Goal: Task Accomplishment & Management: Use online tool/utility

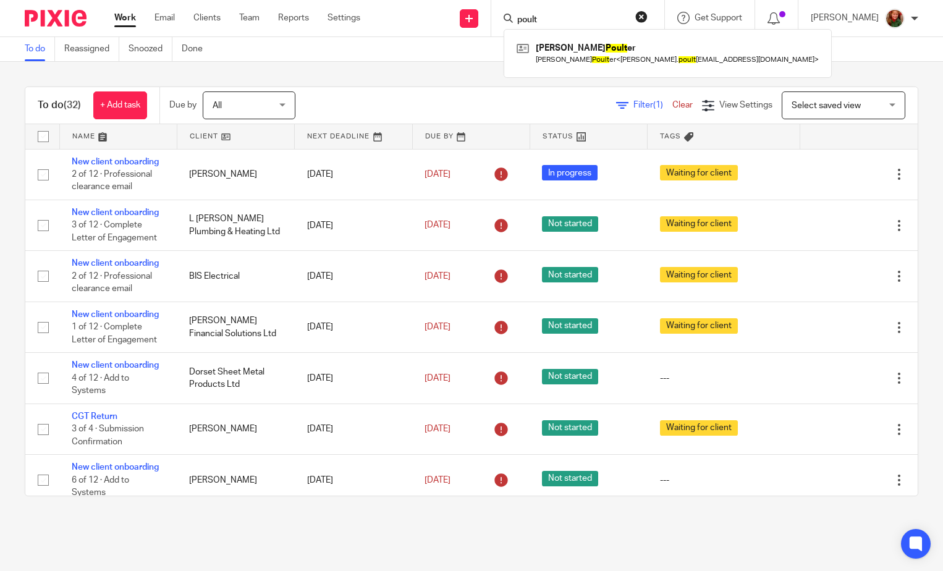
type input "poult"
click button "submit" at bounding box center [0, 0] width 0 height 0
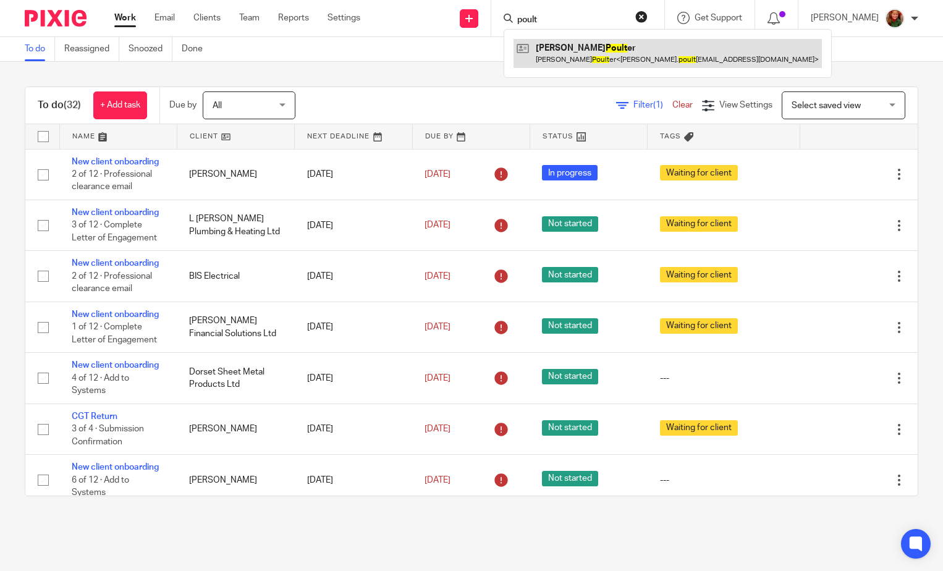
click at [590, 54] on link at bounding box center [667, 53] width 308 height 28
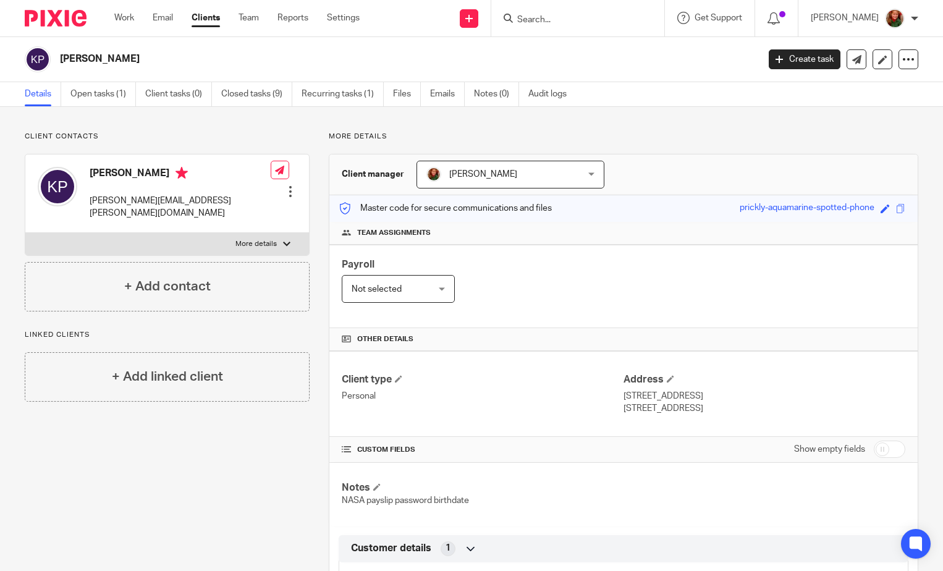
click at [883, 450] on input "checkbox" at bounding box center [889, 448] width 32 height 17
checkbox input "true"
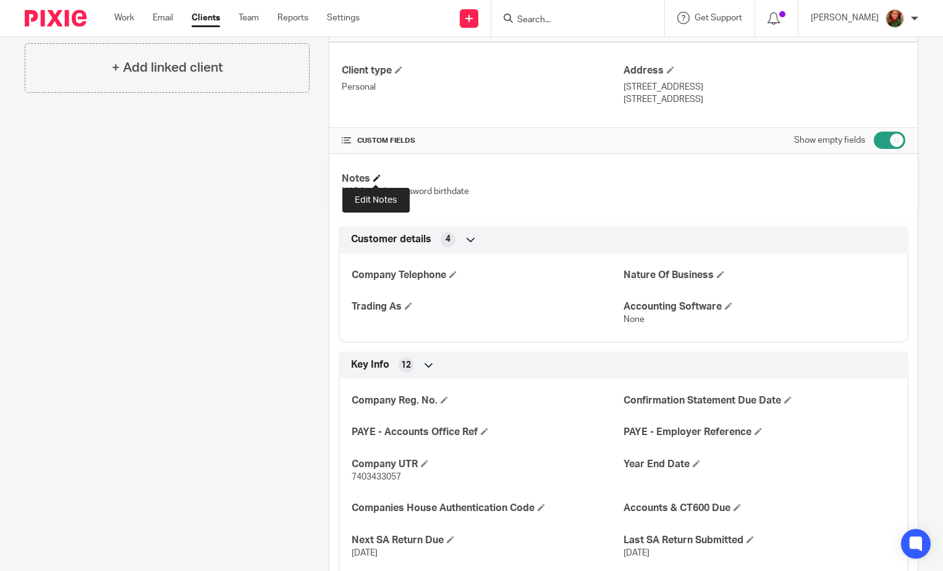
click at [374, 177] on span at bounding box center [376, 177] width 7 height 7
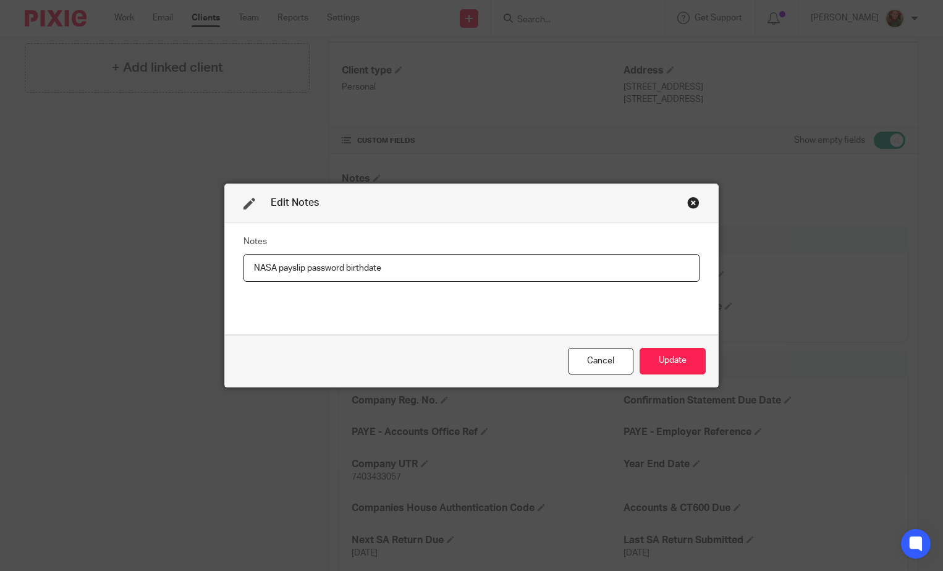
click at [692, 204] on div "Close this dialog window" at bounding box center [693, 202] width 12 height 12
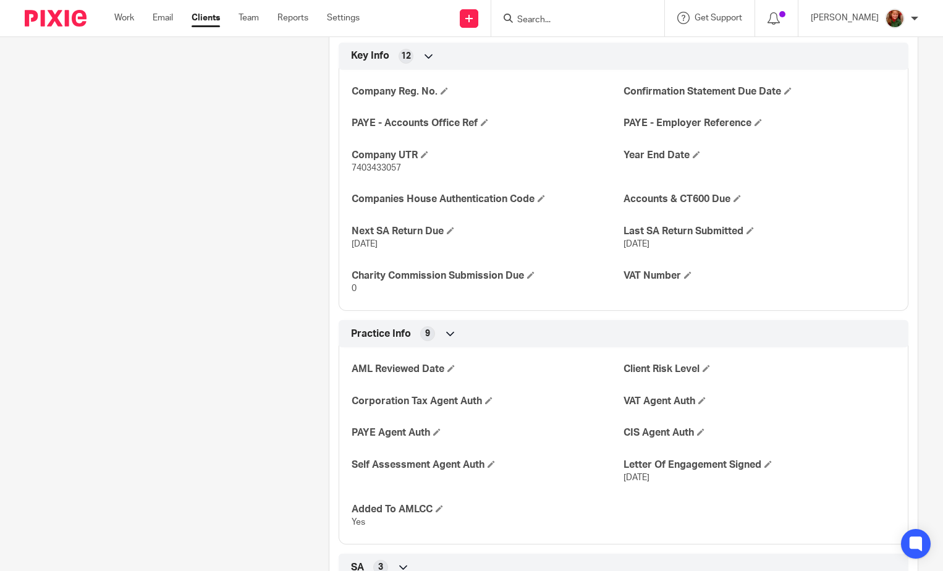
scroll to position [803, 0]
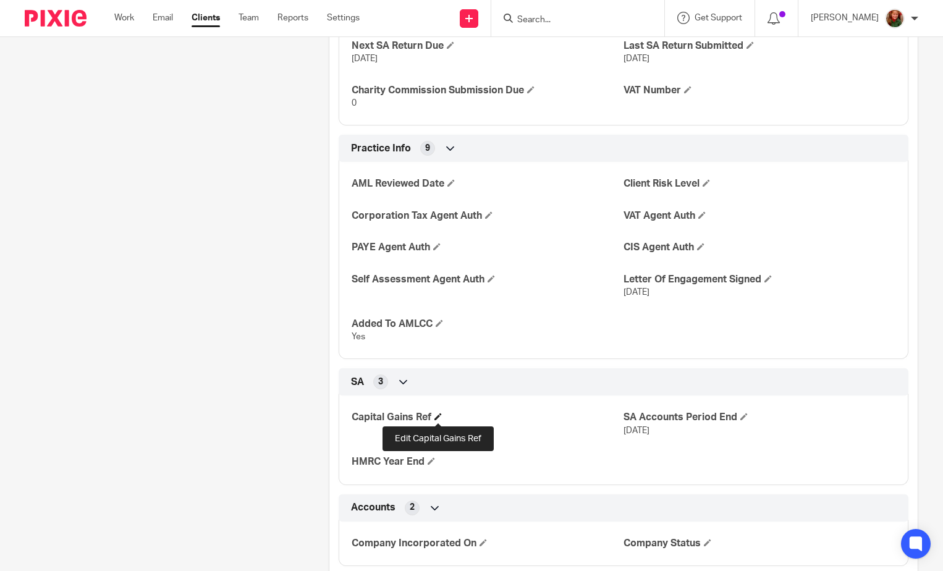
click at [437, 415] on span at bounding box center [437, 416] width 7 height 7
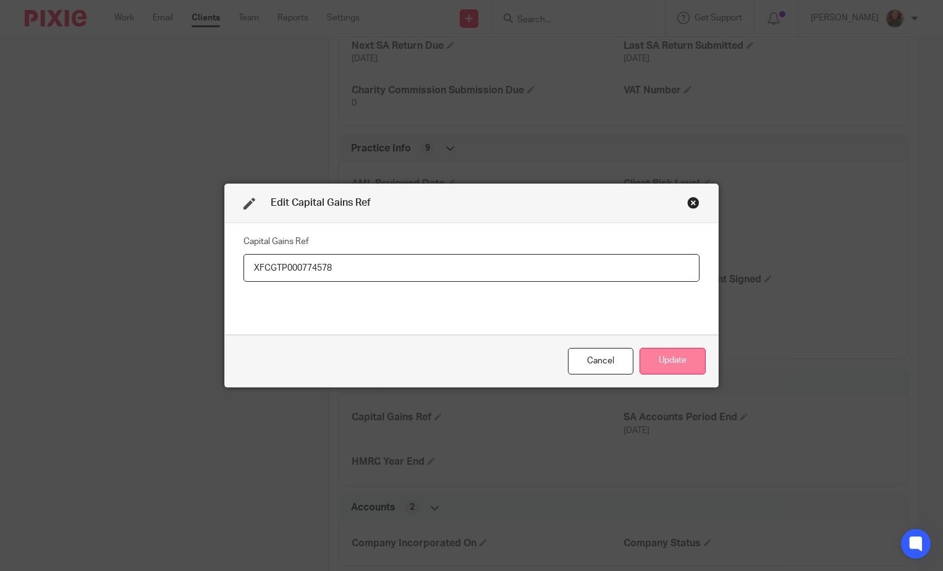
type input "XFCGTP000774578"
click at [678, 369] on button "Update" at bounding box center [672, 361] width 66 height 27
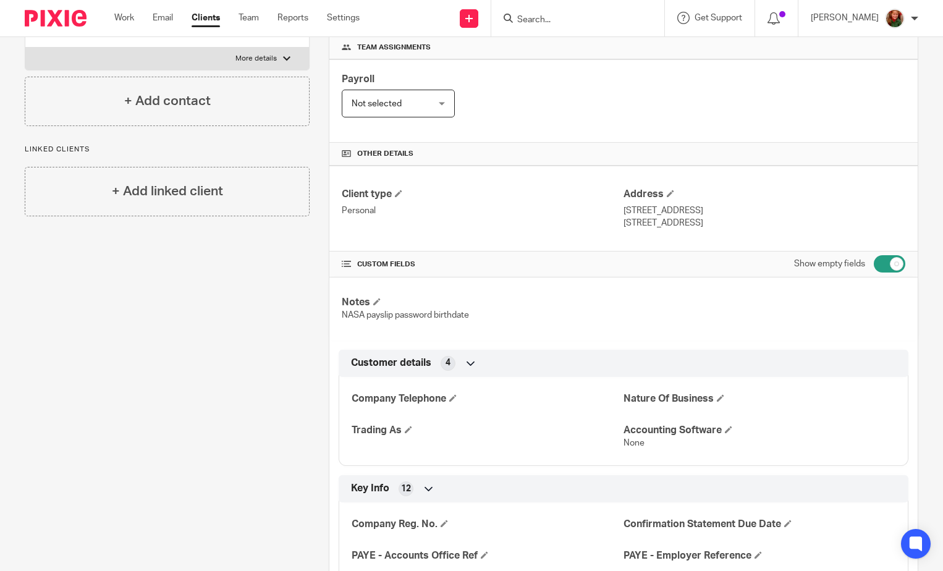
scroll to position [124, 0]
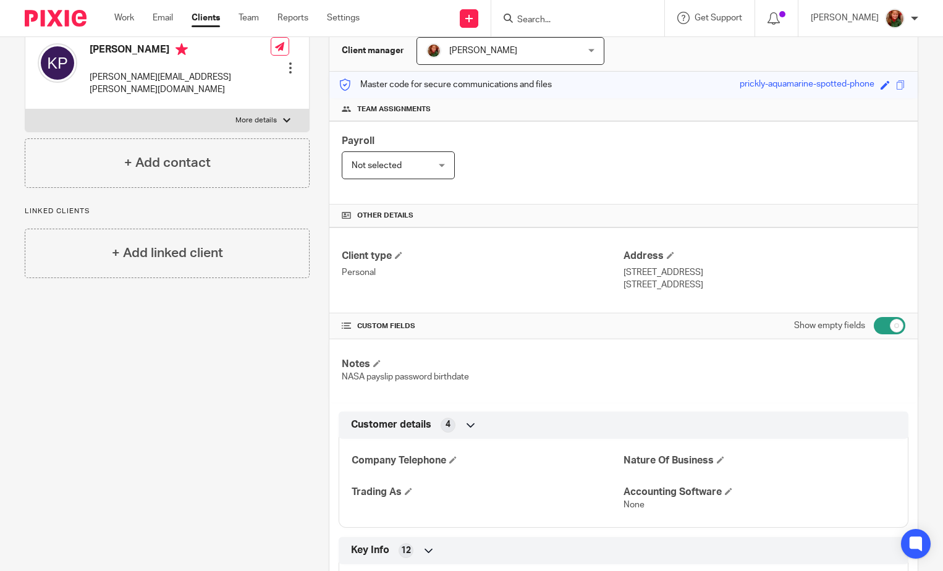
drag, startPoint x: 693, startPoint y: 285, endPoint x: 738, endPoint y: 285, distance: 44.5
click at [738, 285] on p "Wimborne, Dorset, BH21 2LH" at bounding box center [764, 285] width 282 height 12
copy p "BH21 2LH"
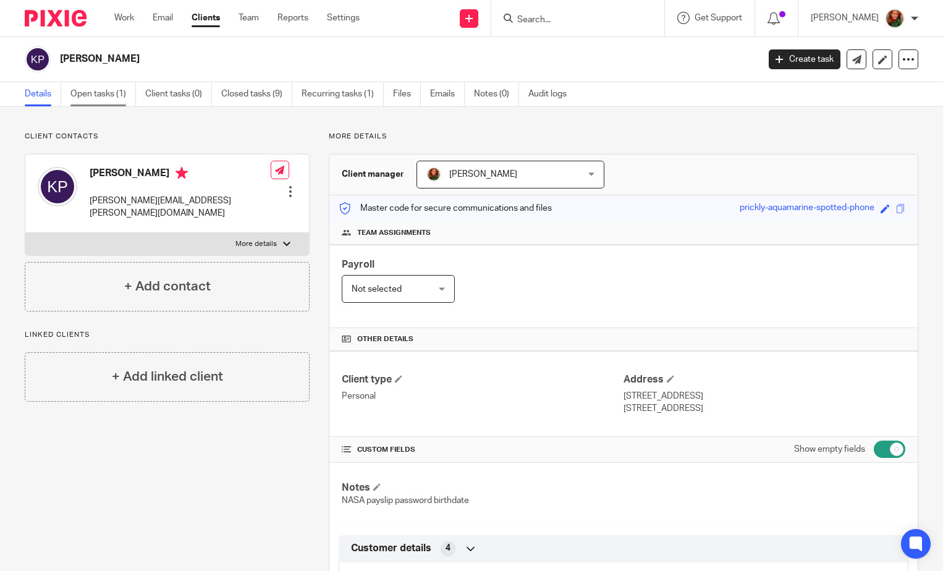
click at [95, 94] on link "Open tasks (1)" at bounding box center [102, 94] width 65 height 24
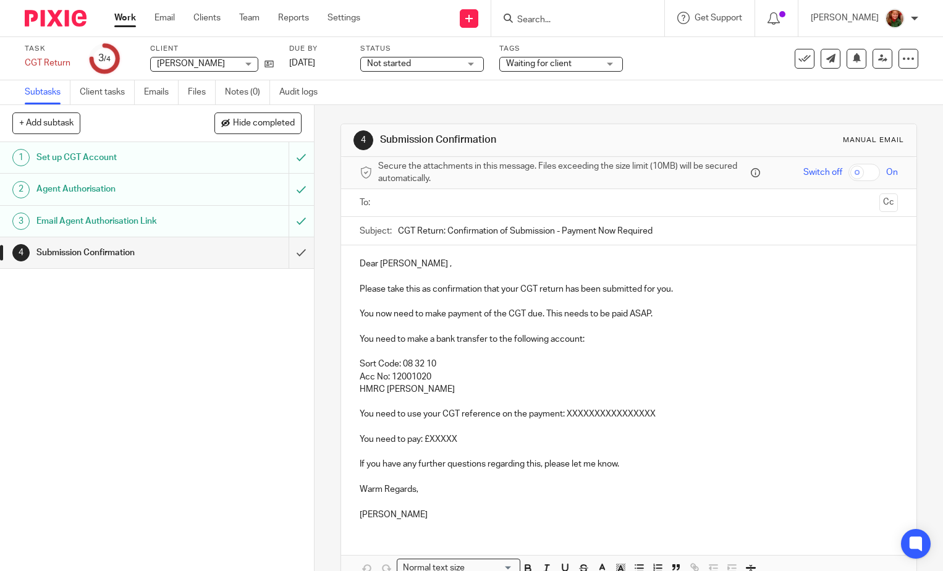
click at [677, 292] on p "Please take this as confirmation that your CGT return has been submitted for yo…" at bounding box center [629, 289] width 538 height 12
drag, startPoint x: 563, startPoint y: 415, endPoint x: 665, endPoint y: 413, distance: 102.6
click at [665, 413] on p "You need to use your CGT reference on the payment: XXXXXXXXXXXXXXXX" at bounding box center [629, 414] width 538 height 12
drag, startPoint x: 563, startPoint y: 413, endPoint x: 629, endPoint y: 413, distance: 66.7
click at [629, 413] on p "You need to use your CGT reference on the payment: BH21 2LH" at bounding box center [629, 414] width 538 height 12
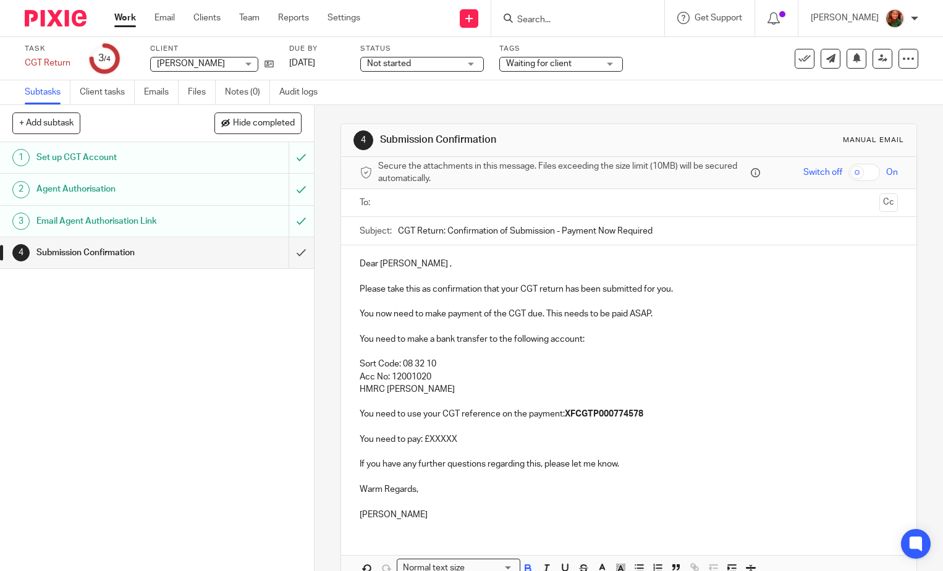
scroll to position [70, 0]
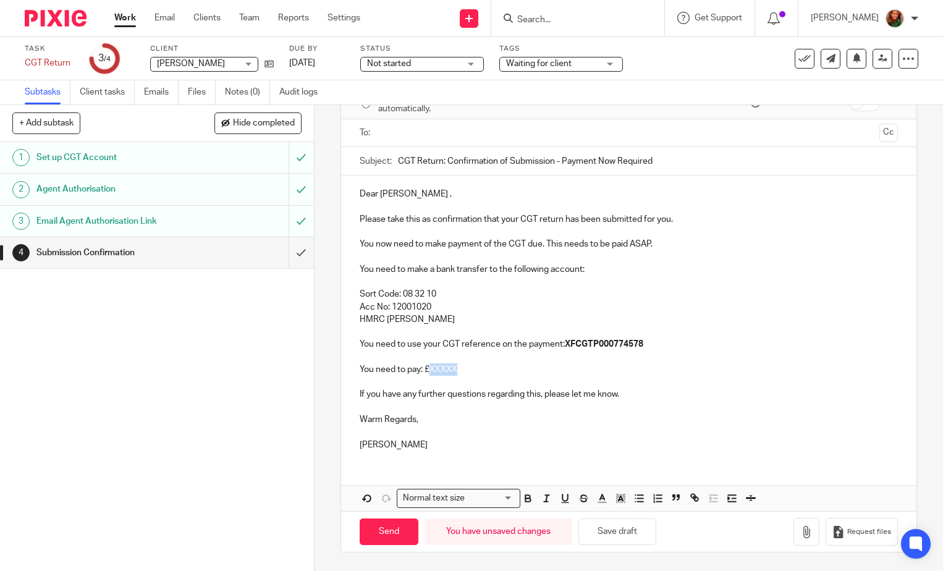
drag, startPoint x: 425, startPoint y: 371, endPoint x: 467, endPoint y: 371, distance: 42.0
click at [467, 371] on p "You need to pay: £XXXXX" at bounding box center [629, 369] width 538 height 12
click at [648, 242] on p "You now need to make payment of the CGT due. This needs to be paid ASAP." at bounding box center [629, 244] width 538 height 12
click at [790, 247] on p "You now need to make payment of the CGT due. This needs to be paid ASAP and no …" at bounding box center [629, 244] width 538 height 12
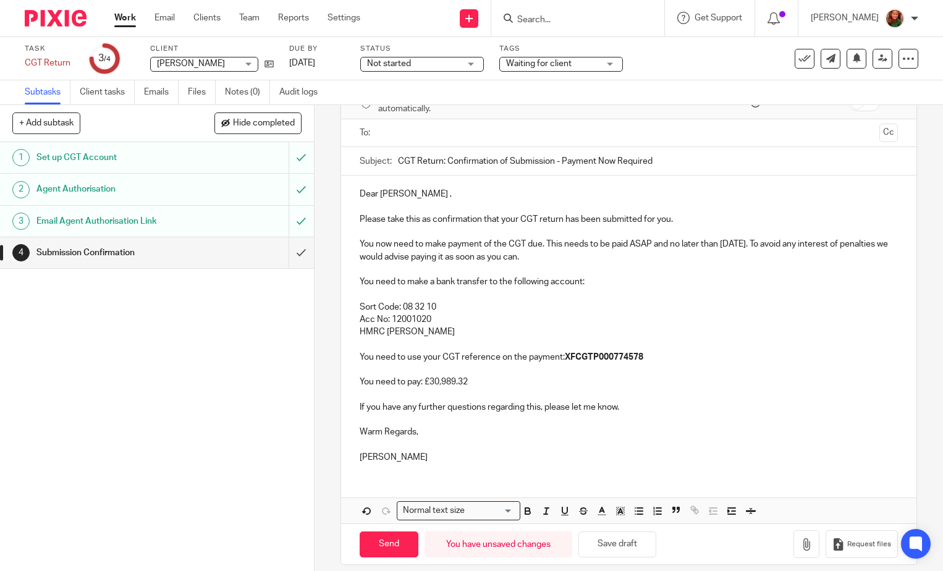
click at [702, 222] on p "Please take this as confirmation that your CGT return has been submitted for yo…" at bounding box center [629, 219] width 538 height 12
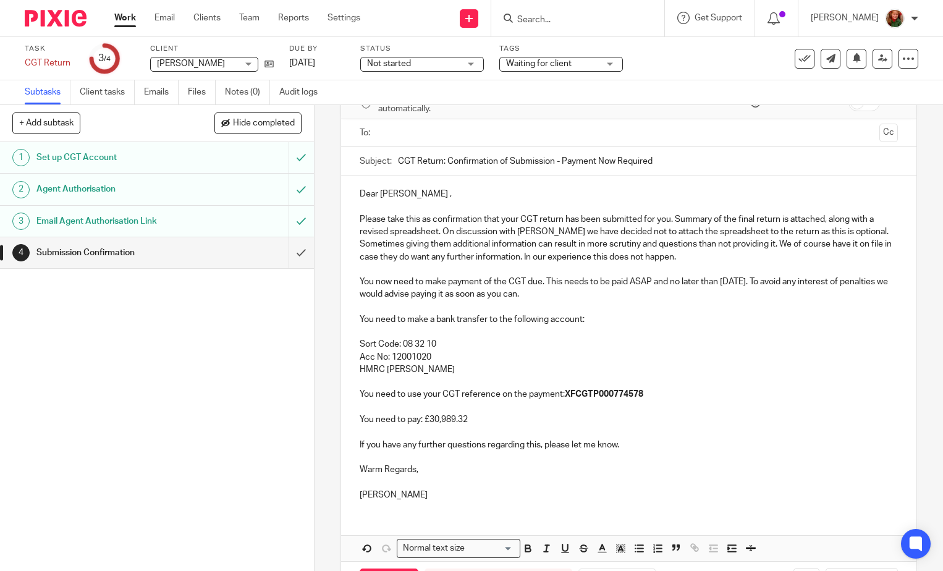
scroll to position [120, 0]
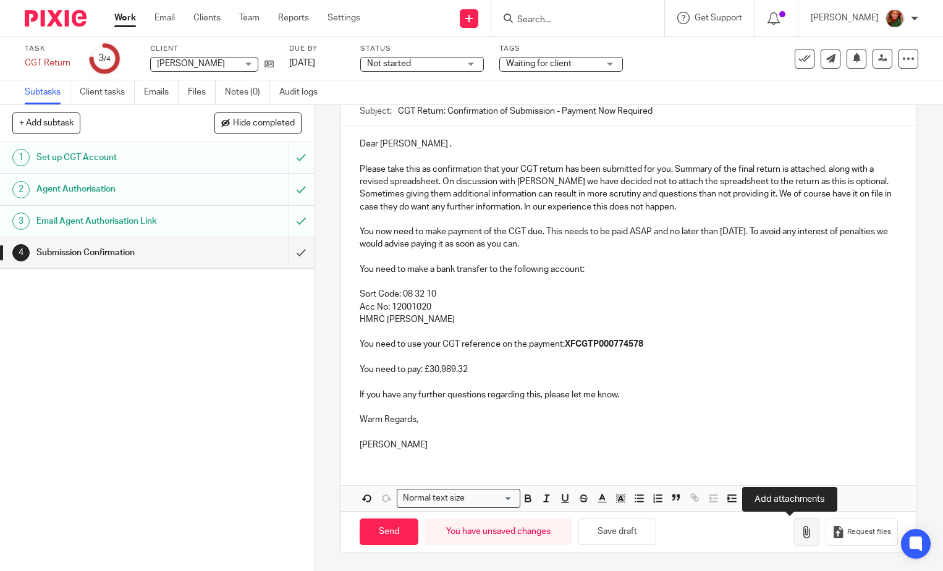
click at [800, 533] on icon "button" at bounding box center [806, 532] width 12 height 12
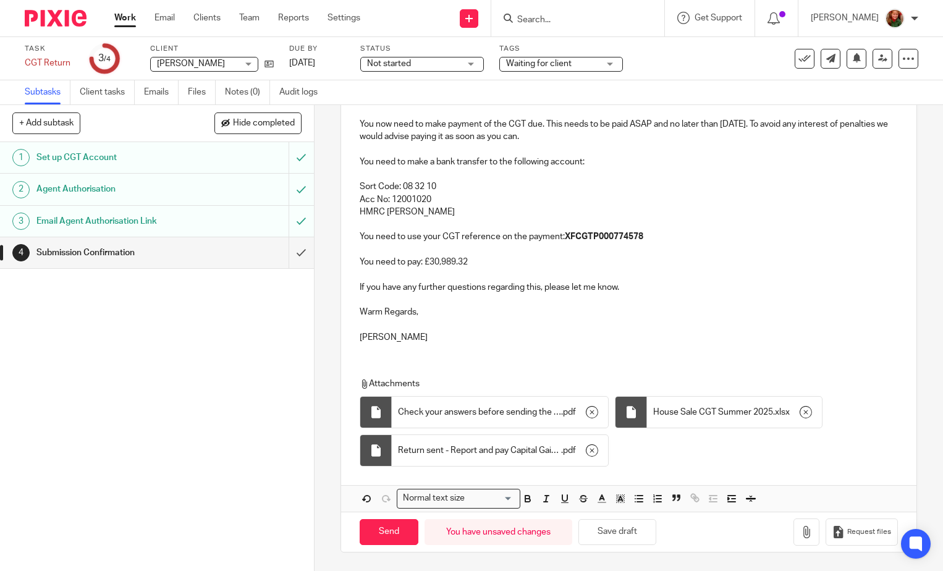
scroll to position [43, 0]
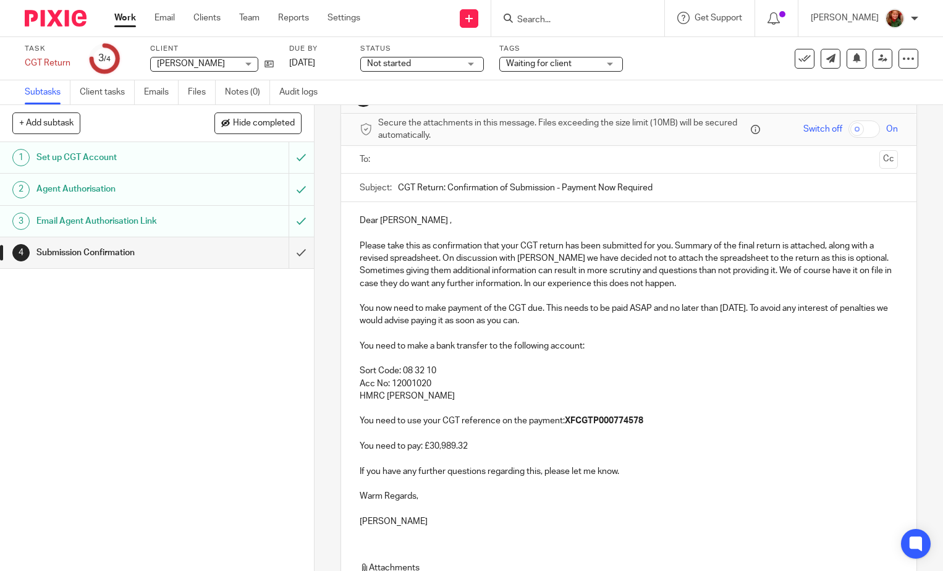
click at [451, 169] on ul at bounding box center [629, 159] width 500 height 20
click at [451, 165] on input "text" at bounding box center [627, 160] width 491 height 14
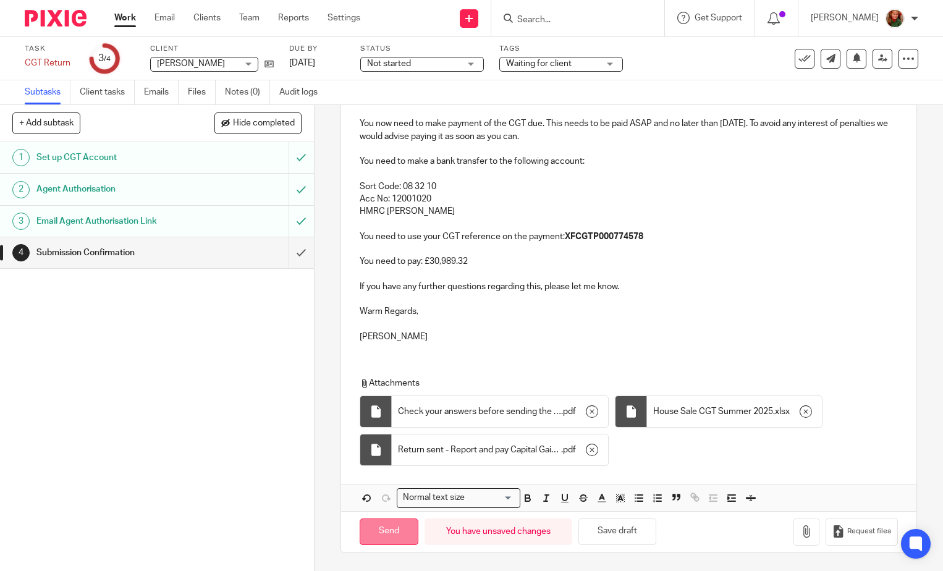
click at [386, 531] on input "Send" at bounding box center [389, 531] width 59 height 27
type input "Sent"
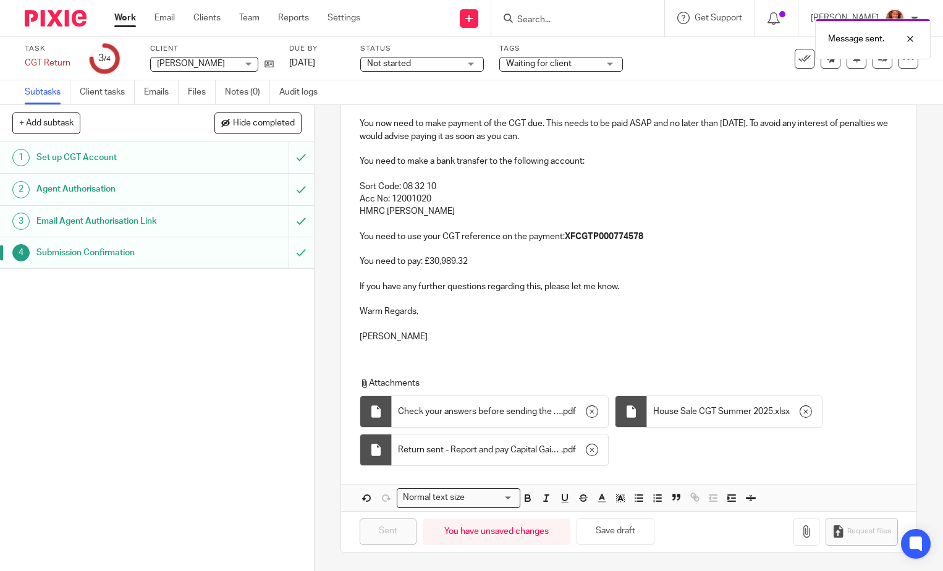
click at [553, 60] on span "Waiting for client" at bounding box center [538, 63] width 65 height 9
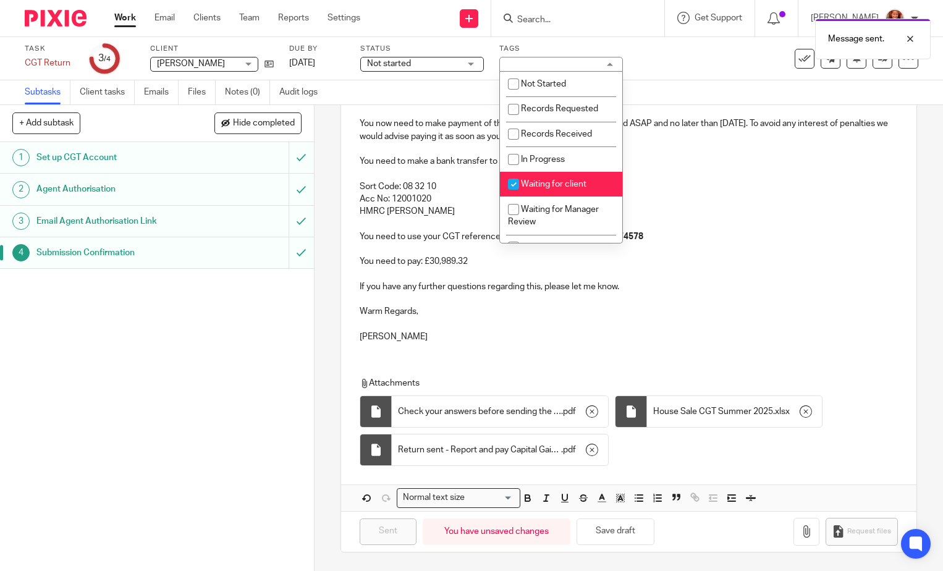
click at [565, 187] on span "Waiting for client" at bounding box center [553, 184] width 65 height 9
checkbox input "false"
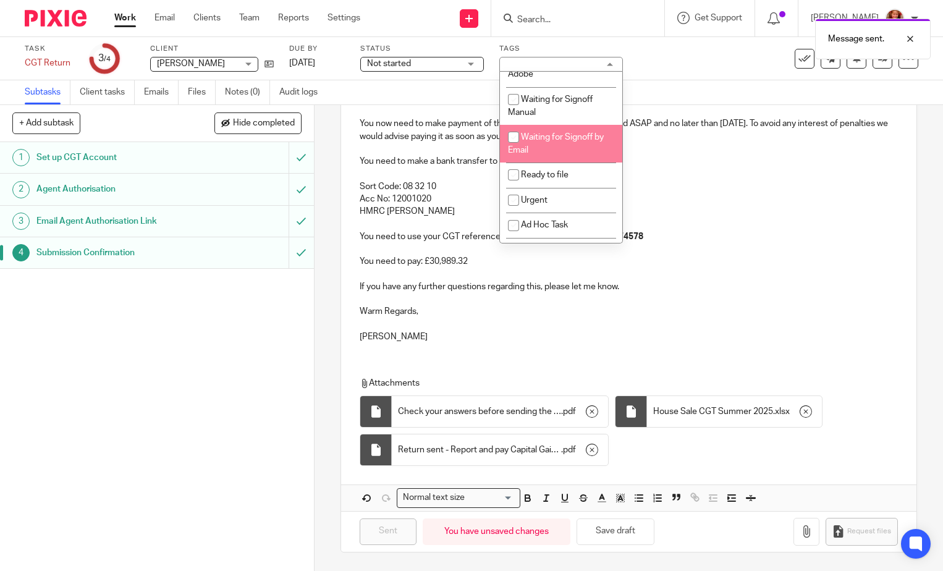
scroll to position [331, 0]
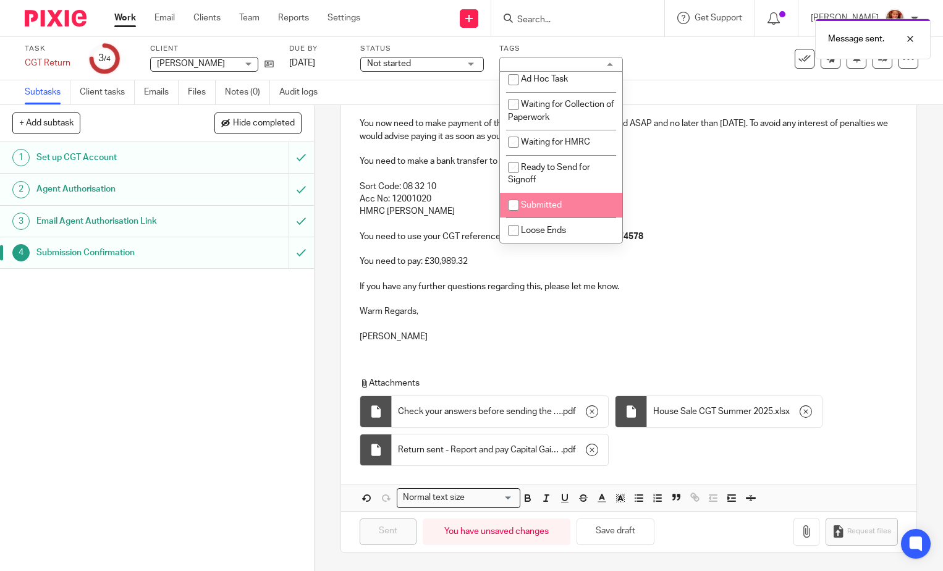
click at [562, 201] on li "Submitted" at bounding box center [561, 205] width 122 height 25
checkbox input "true"
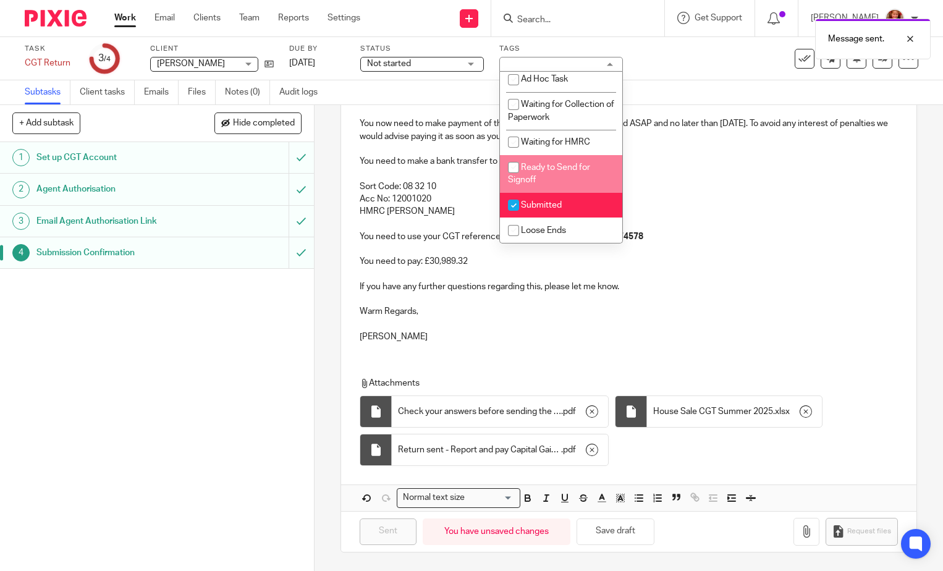
click at [672, 86] on div "Subtasks Client tasks Emails Files Notes (0) Audit logs" at bounding box center [471, 92] width 943 height 25
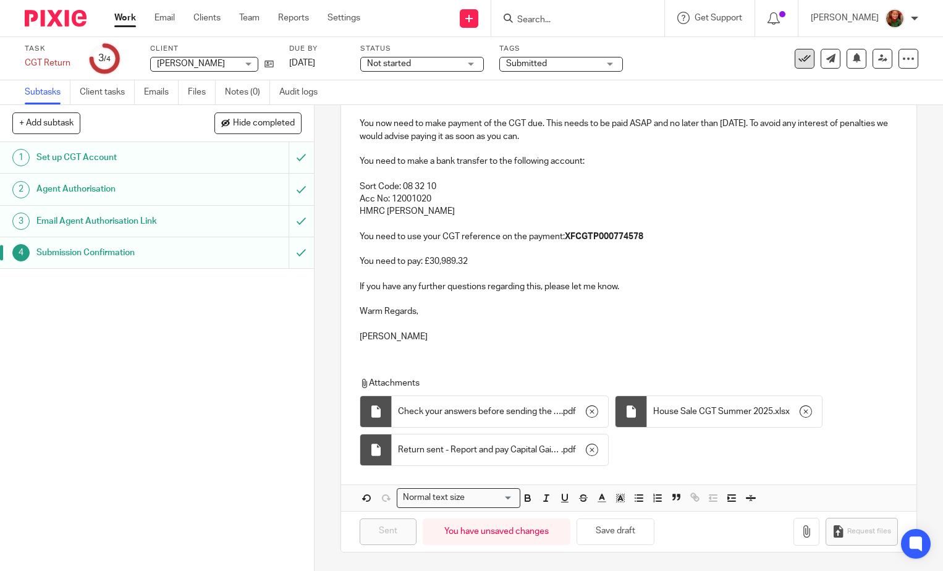
click at [798, 62] on icon at bounding box center [804, 59] width 12 height 12
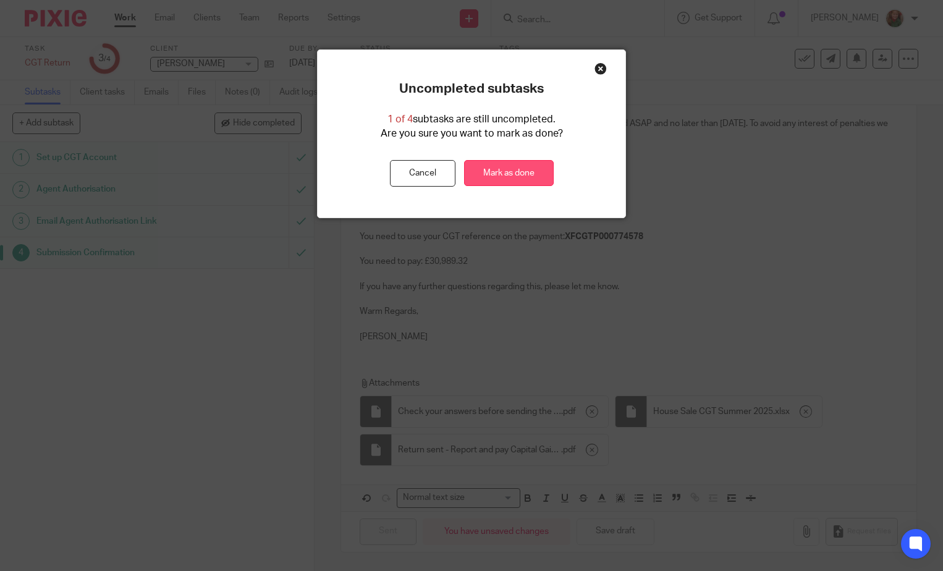
click at [501, 174] on link "Mark as done" at bounding box center [509, 173] width 90 height 27
